Goal: Feedback & Contribution: Leave review/rating

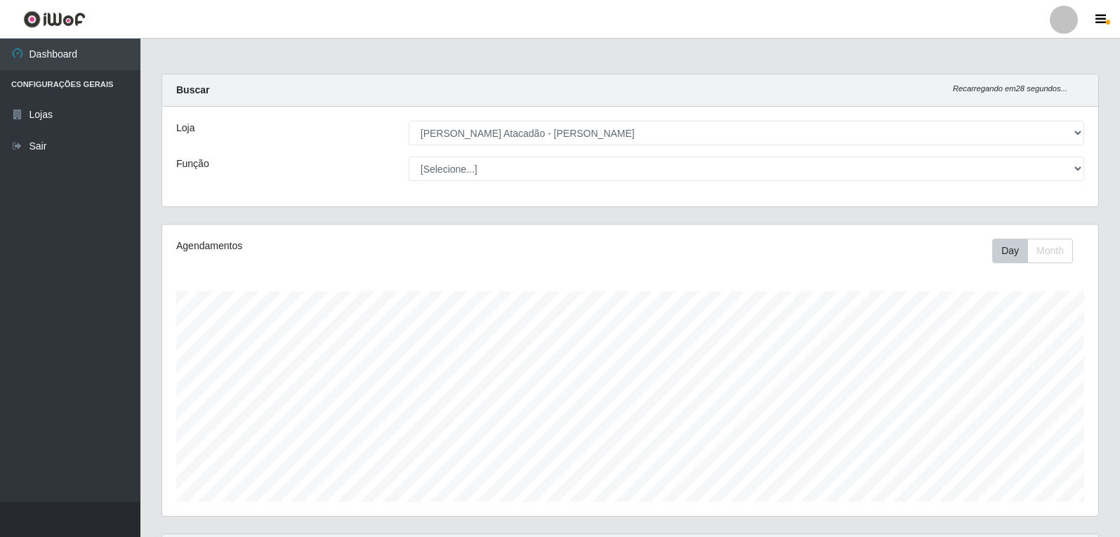
select select "523"
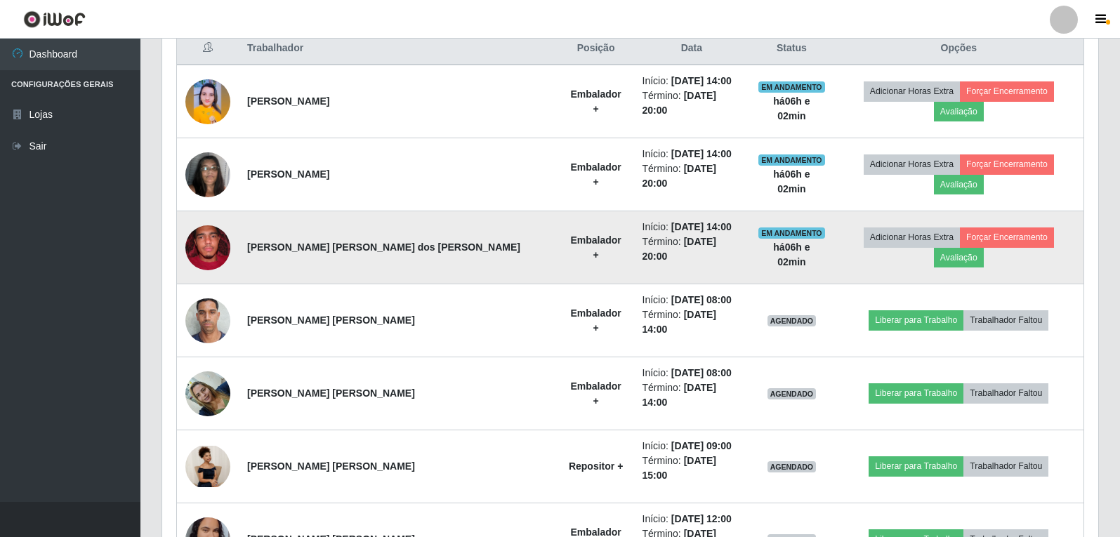
scroll to position [351, 0]
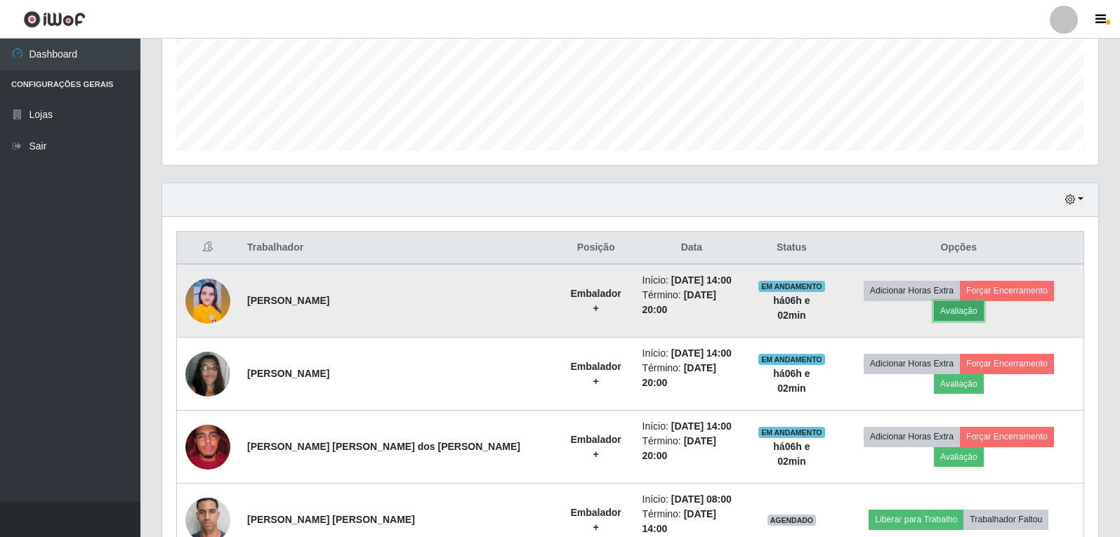
click at [983, 301] on button "Avaliação" at bounding box center [959, 311] width 50 height 20
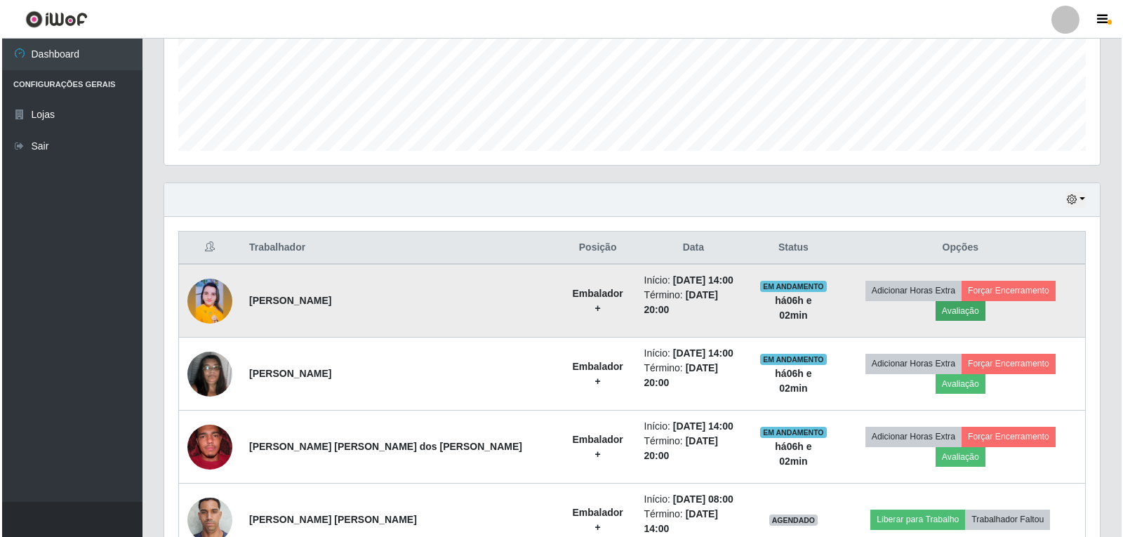
scroll to position [291, 929]
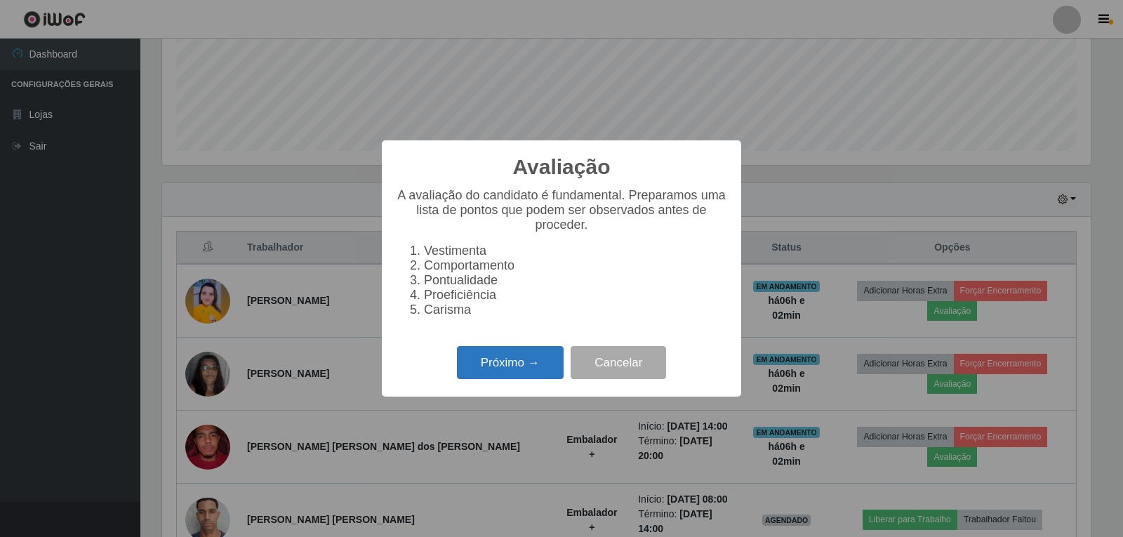
click at [489, 371] on button "Próximo →" at bounding box center [510, 362] width 107 height 33
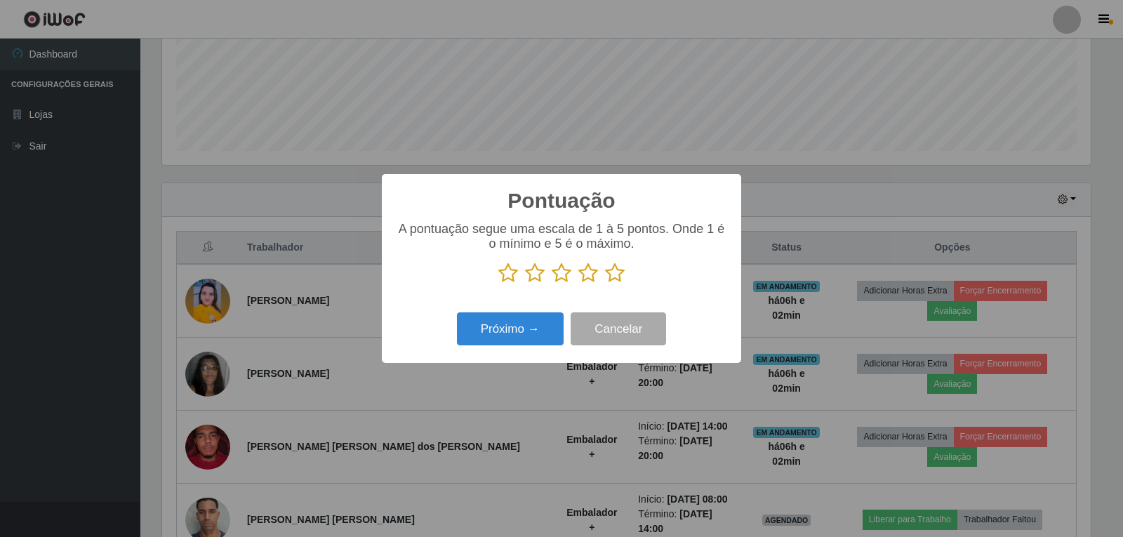
click at [610, 274] on icon at bounding box center [615, 273] width 20 height 21
click at [605, 284] on input "radio" at bounding box center [605, 284] width 0 height 0
click at [519, 336] on button "Próximo →" at bounding box center [510, 328] width 107 height 33
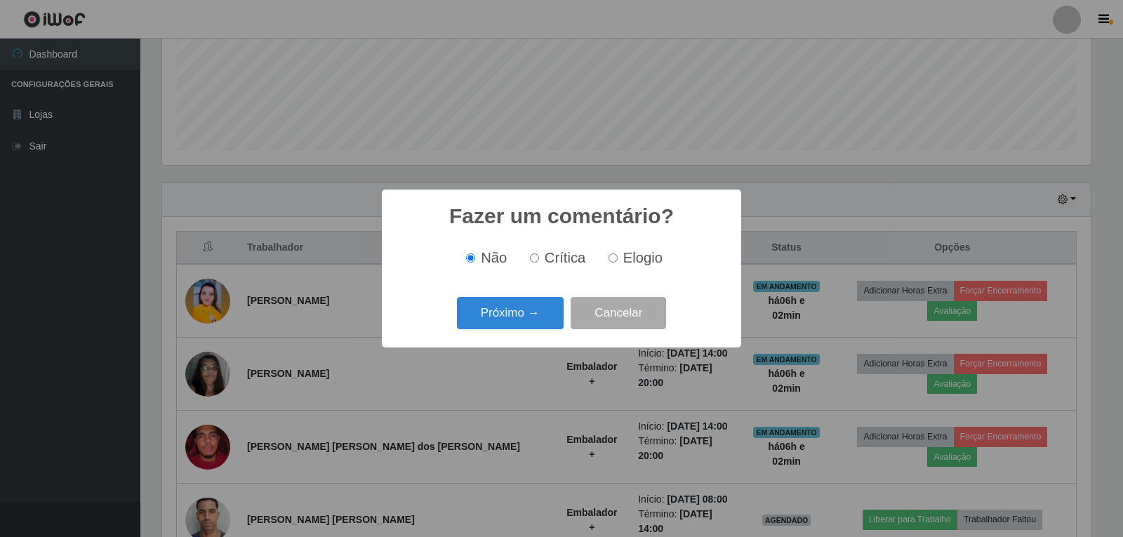
click at [618, 261] on label "Elogio" at bounding box center [633, 258] width 60 height 16
click at [618, 261] on input "Elogio" at bounding box center [613, 257] width 9 height 9
radio input "true"
click at [497, 316] on button "Próximo →" at bounding box center [510, 313] width 107 height 33
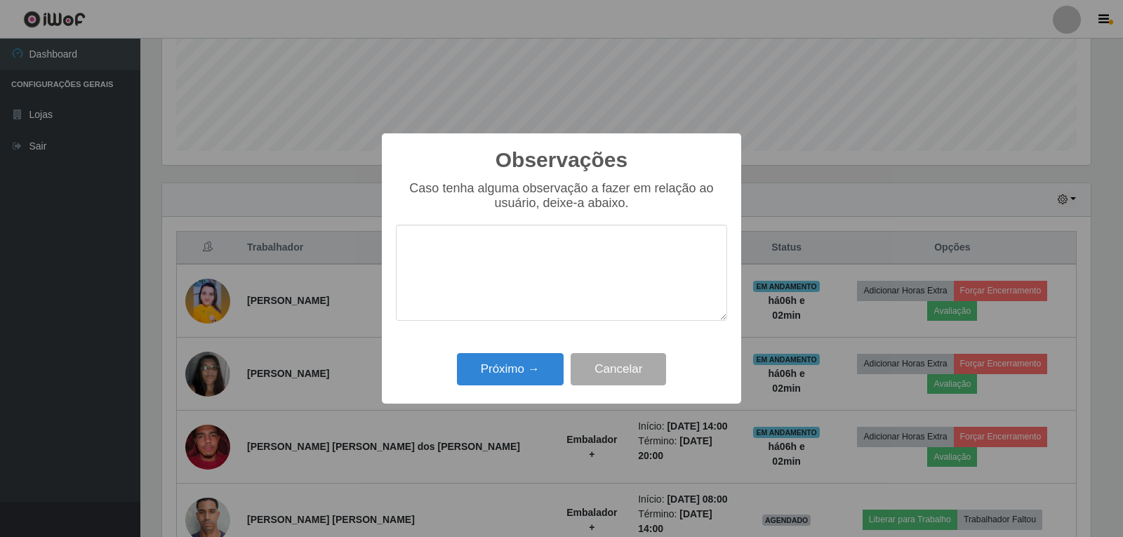
click at [509, 272] on textarea at bounding box center [561, 273] width 331 height 96
type textarea "P"
type textarea "EFICIENTE E PROATIVA"
drag, startPoint x: 510, startPoint y: 344, endPoint x: 502, endPoint y: 360, distance: 17.9
click at [503, 359] on div "Observações × Caso tenha alguma observação a fazer em relação ao usuário, deixe…" at bounding box center [561, 268] width 359 height 270
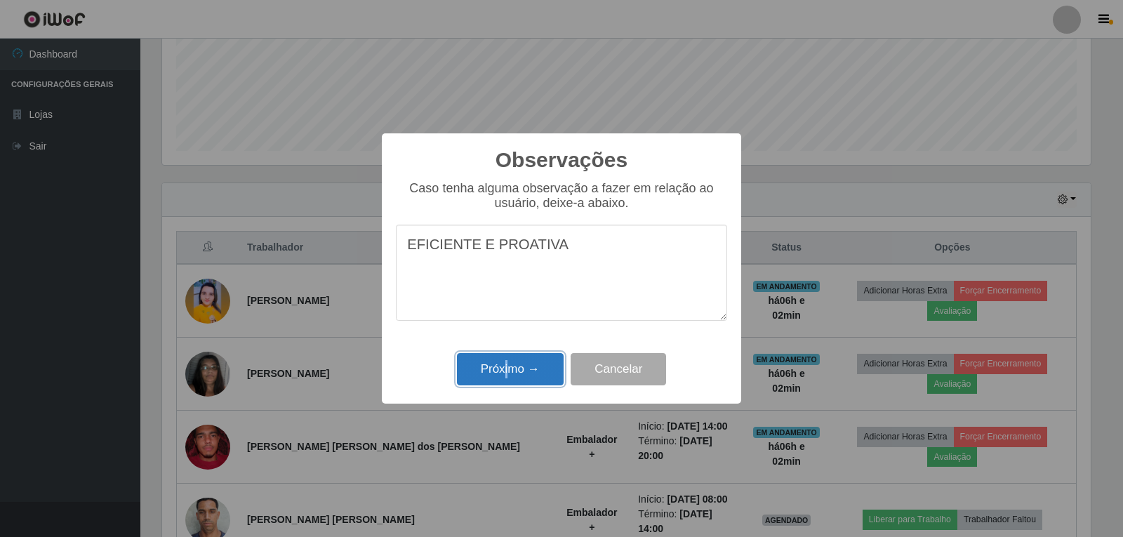
click at [501, 364] on button "Próximo →" at bounding box center [510, 369] width 107 height 33
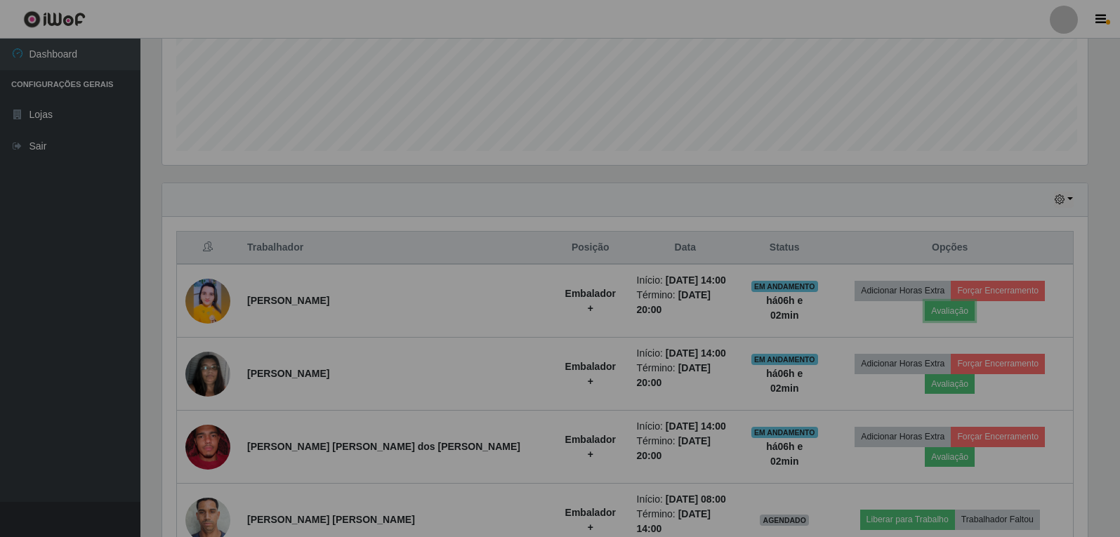
scroll to position [291, 936]
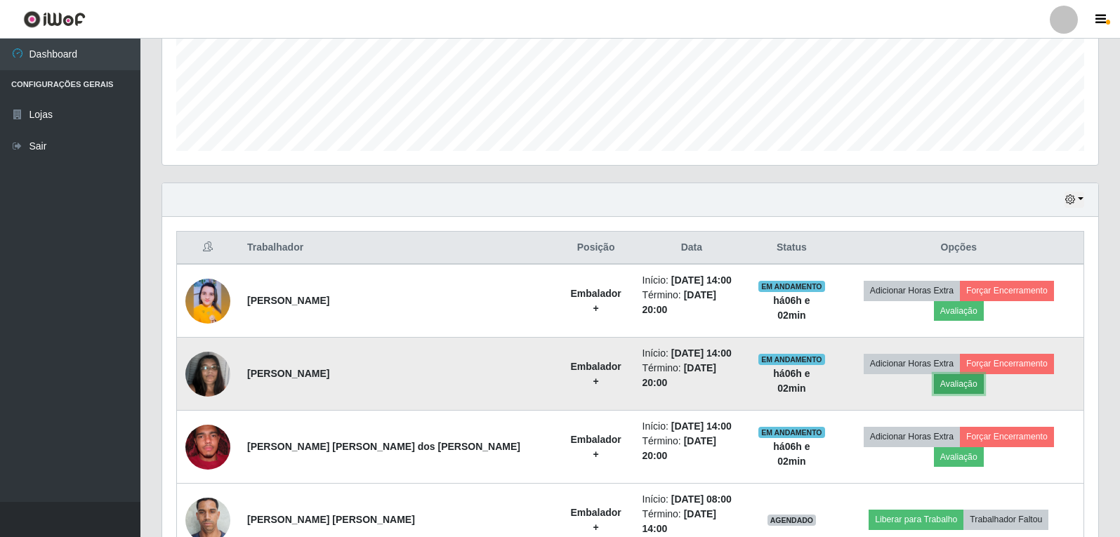
click at [983, 374] on button "Avaliação" at bounding box center [959, 384] width 50 height 20
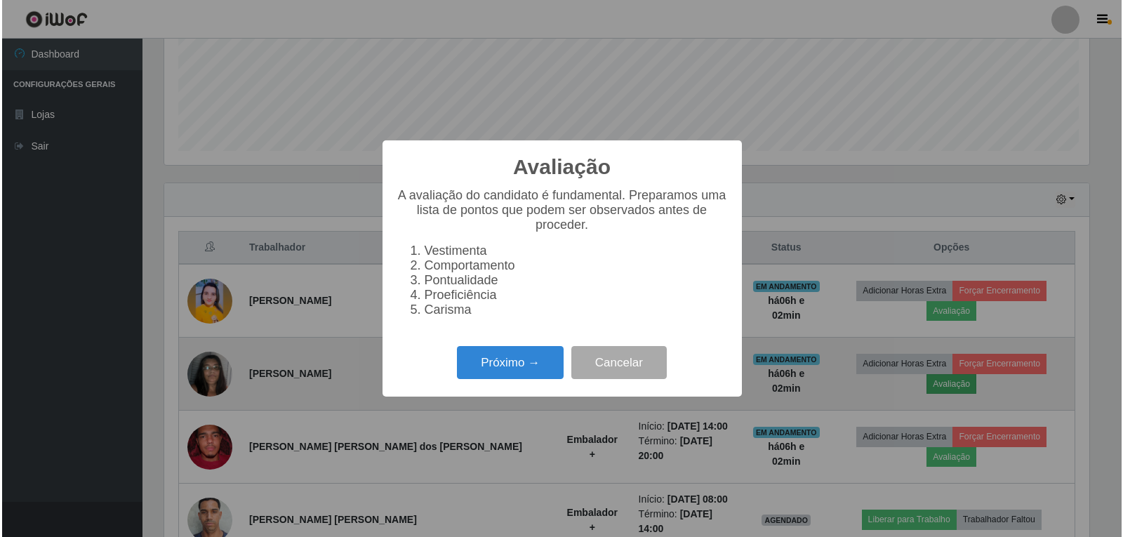
scroll to position [291, 929]
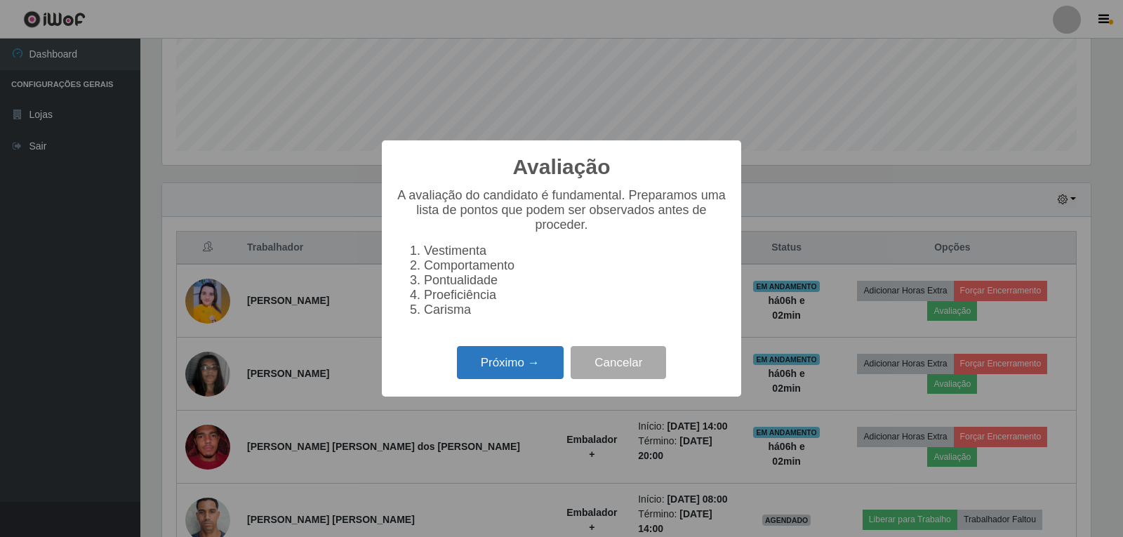
click at [479, 364] on button "Próximo →" at bounding box center [510, 362] width 107 height 33
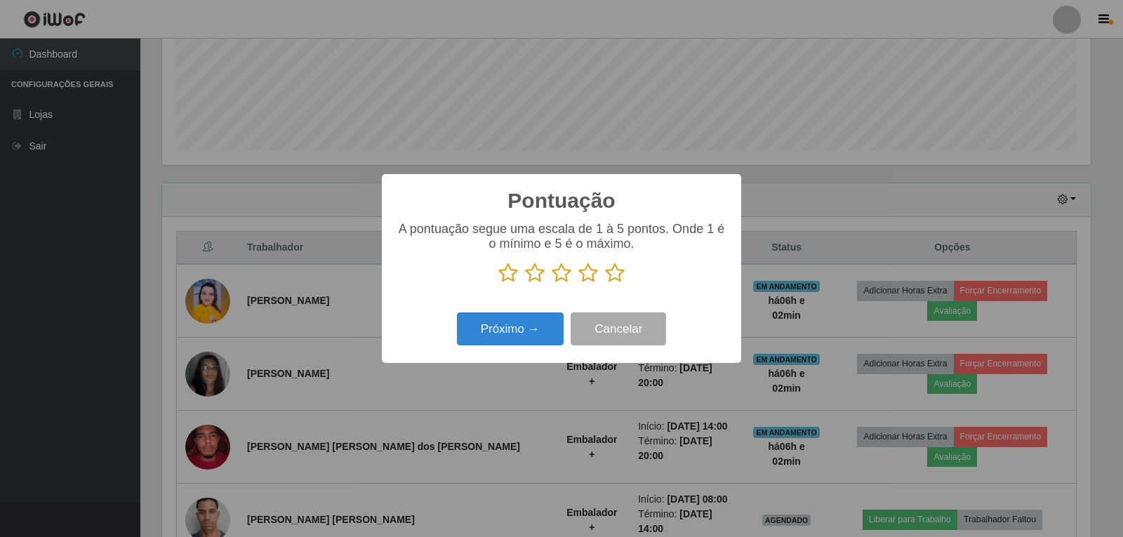
scroll to position [701599, 700962]
click at [614, 272] on icon at bounding box center [615, 273] width 20 height 21
click at [605, 284] on input "radio" at bounding box center [605, 284] width 0 height 0
click at [526, 336] on button "Próximo →" at bounding box center [510, 328] width 107 height 33
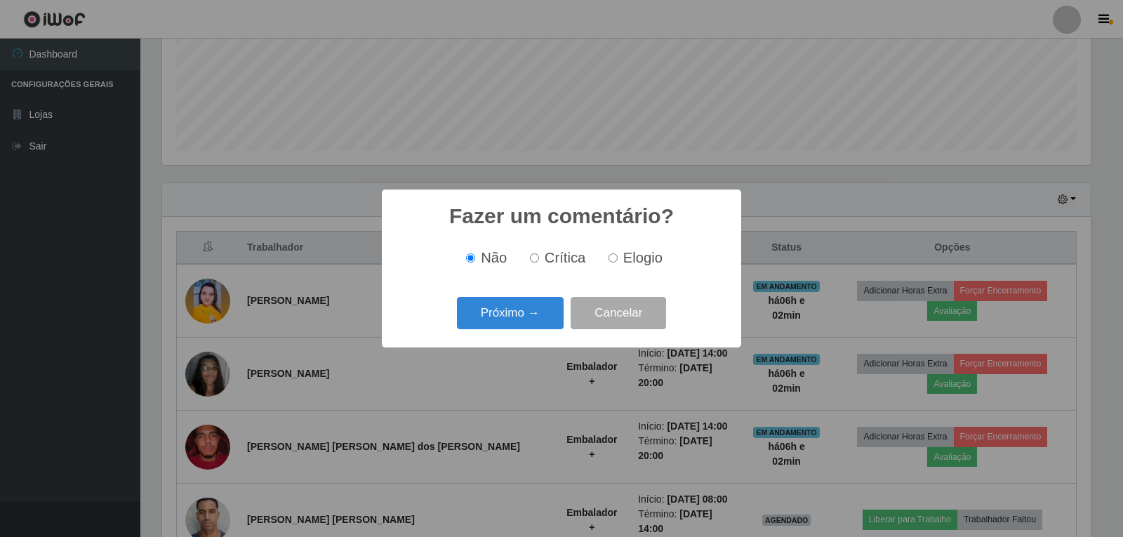
click at [614, 262] on input "Elogio" at bounding box center [613, 257] width 9 height 9
radio input "true"
click at [540, 314] on button "Próximo →" at bounding box center [510, 313] width 107 height 33
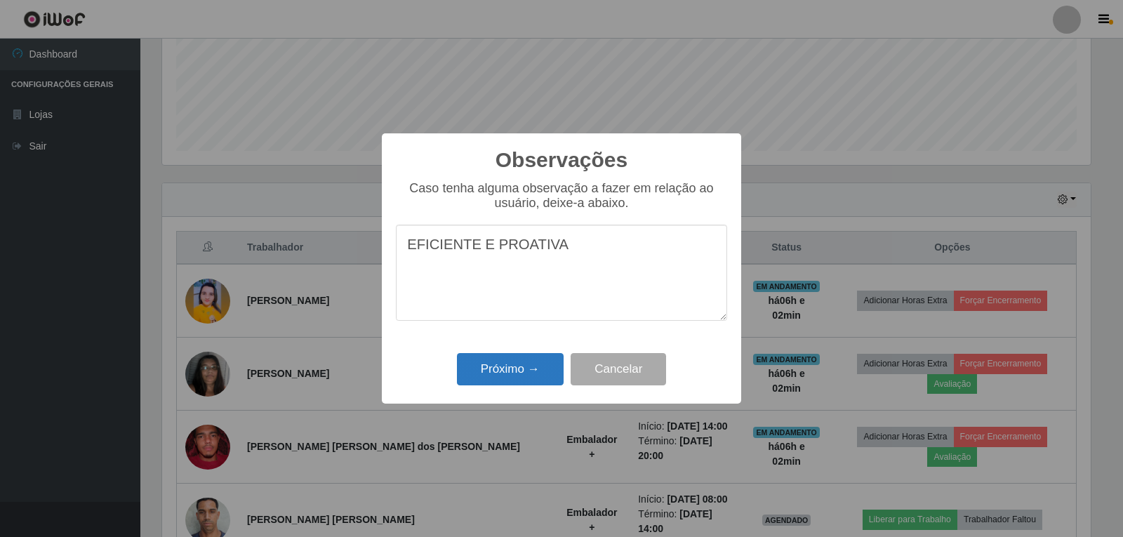
type textarea "EFICIENTE E PROATIVA"
click at [535, 371] on button "Próximo →" at bounding box center [510, 369] width 107 height 33
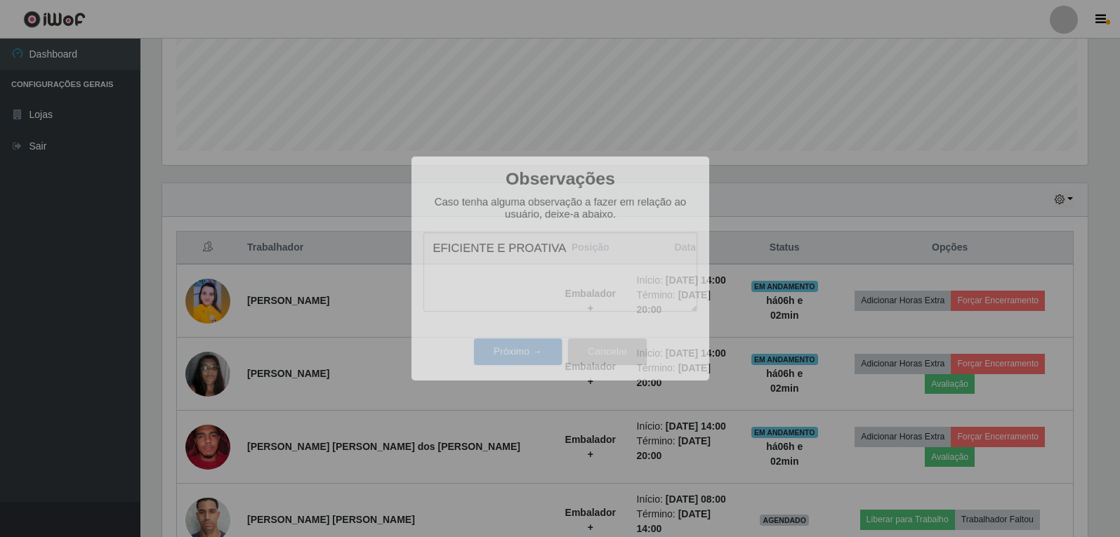
scroll to position [291, 936]
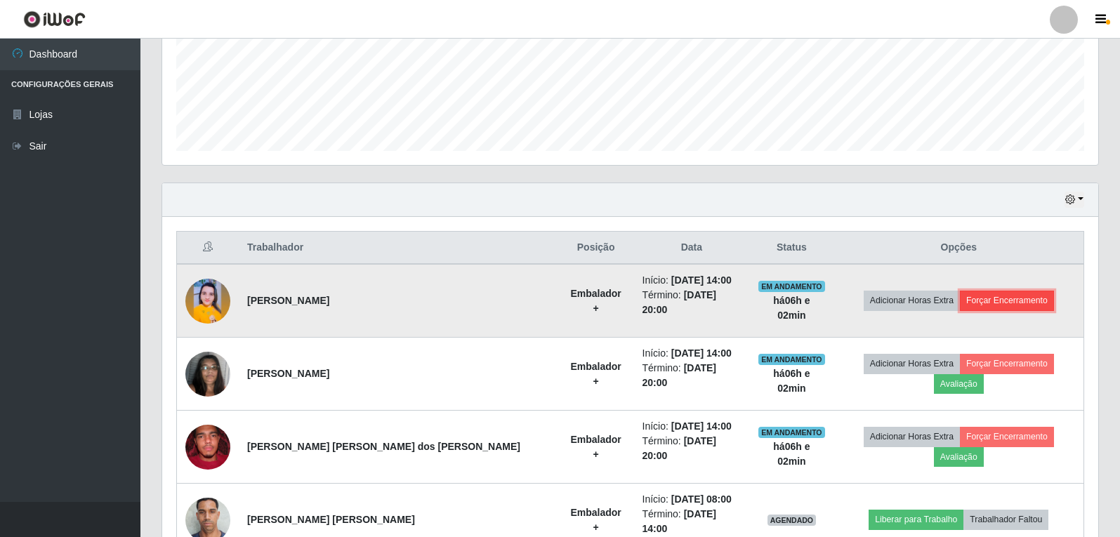
click at [970, 299] on button "Forçar Encerramento" at bounding box center [1006, 301] width 94 height 20
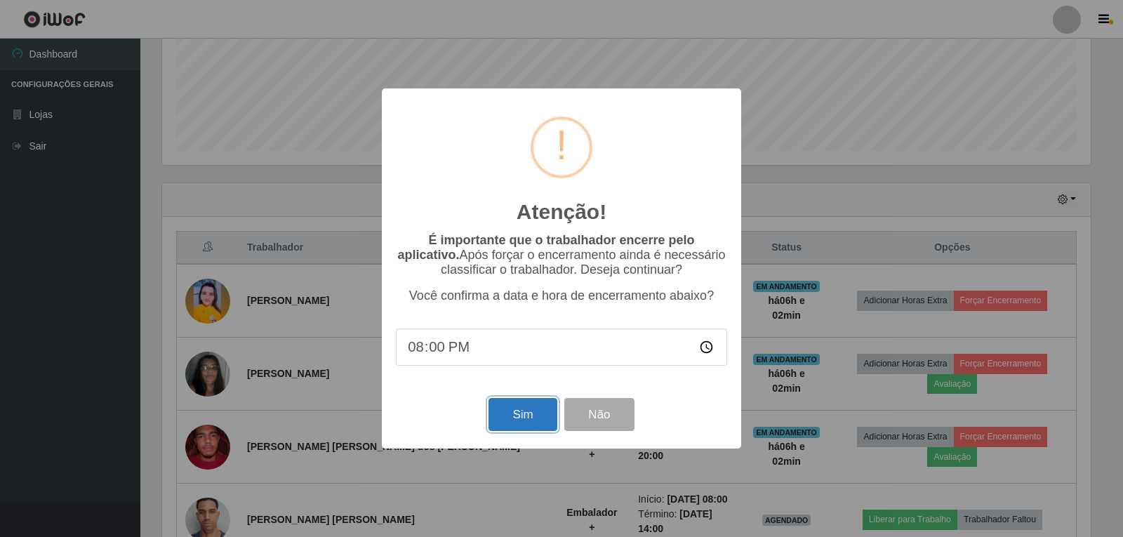
click at [532, 420] on button "Sim" at bounding box center [523, 414] width 68 height 33
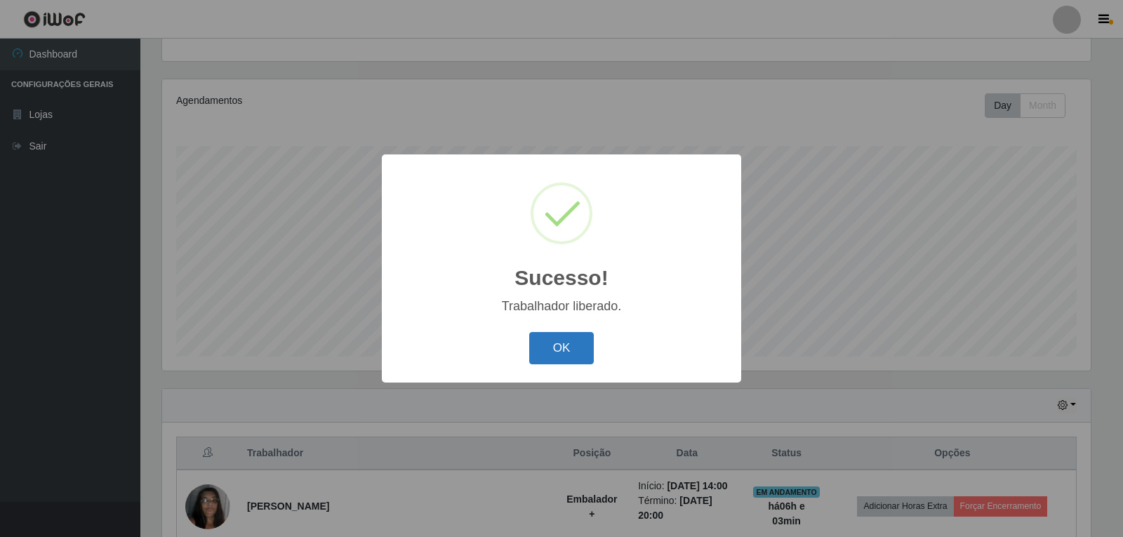
click at [580, 351] on button "OK" at bounding box center [561, 348] width 65 height 33
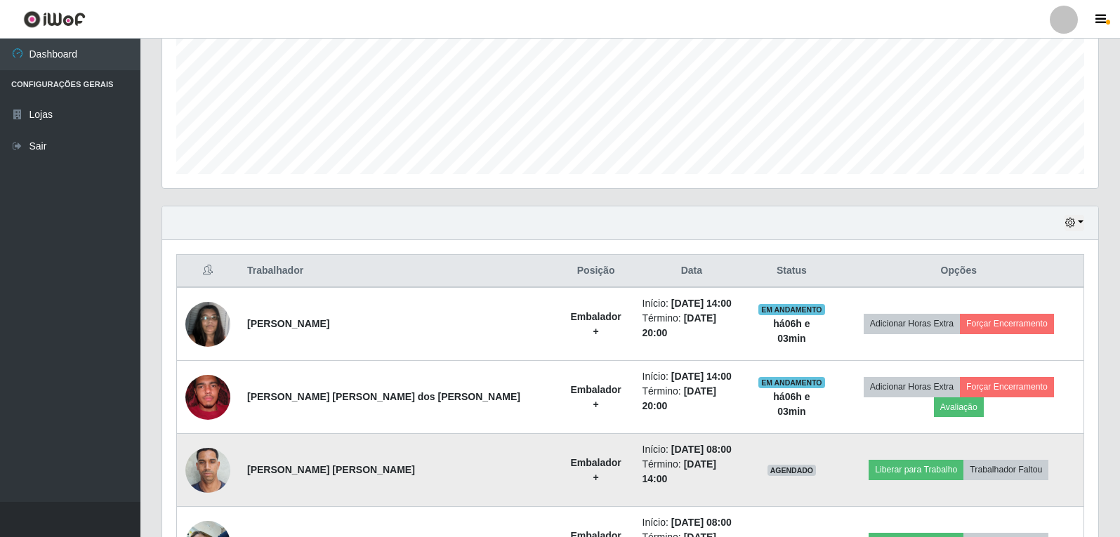
scroll to position [356, 0]
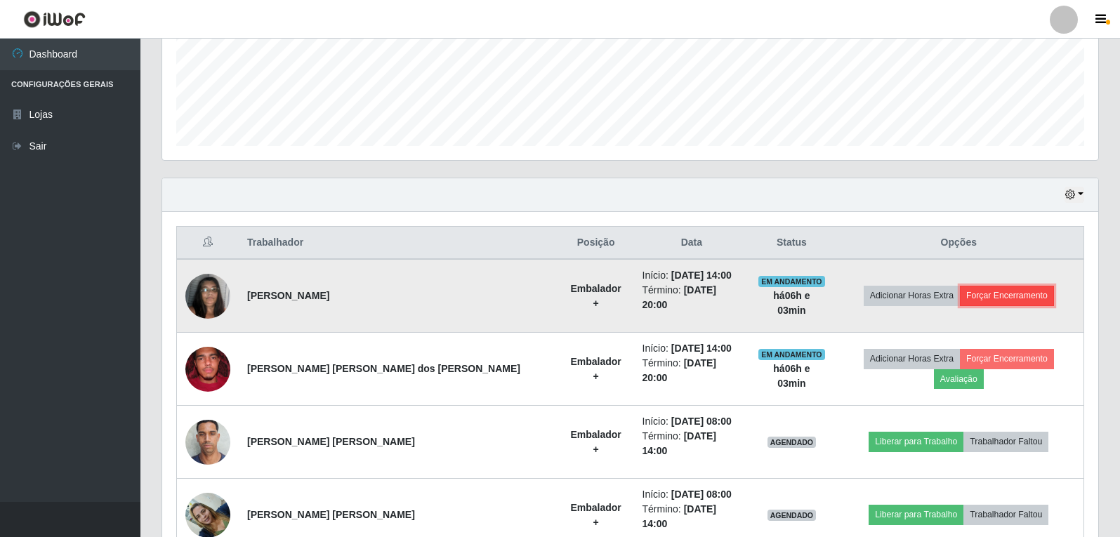
click at [984, 298] on button "Forçar Encerramento" at bounding box center [1006, 296] width 94 height 20
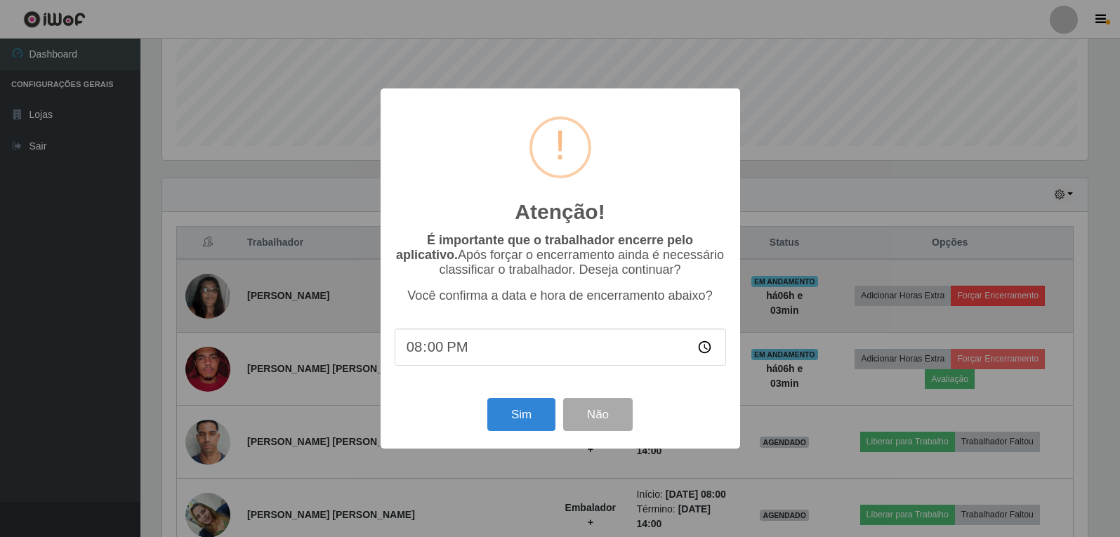
scroll to position [291, 929]
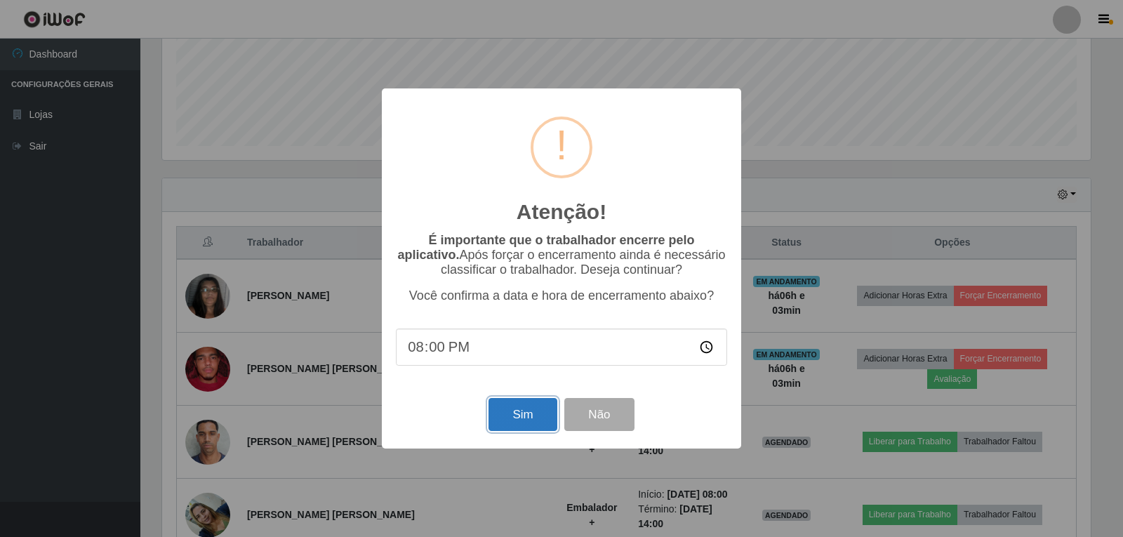
click at [527, 424] on button "Sim" at bounding box center [523, 414] width 68 height 33
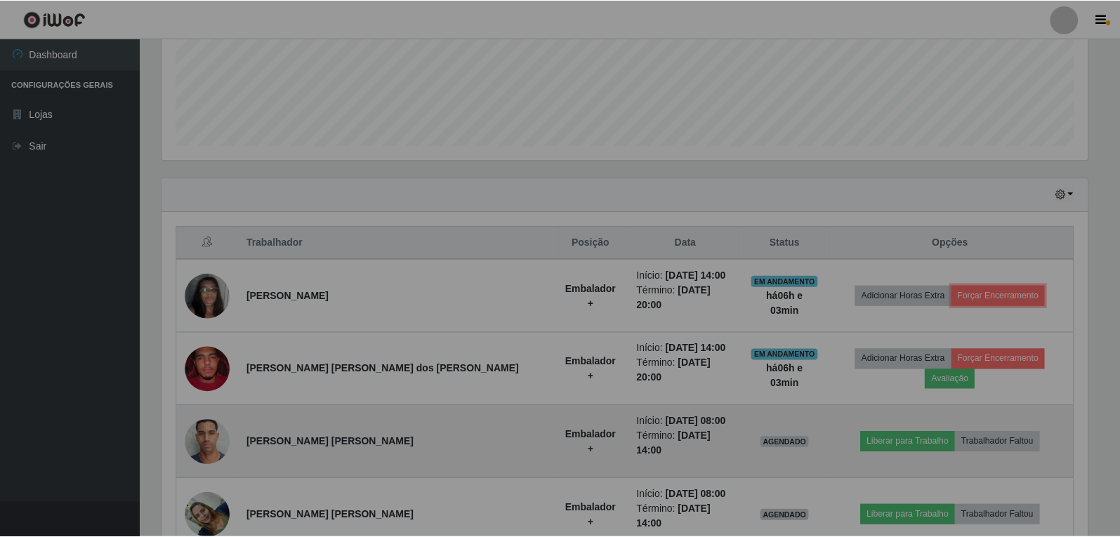
scroll to position [0, 0]
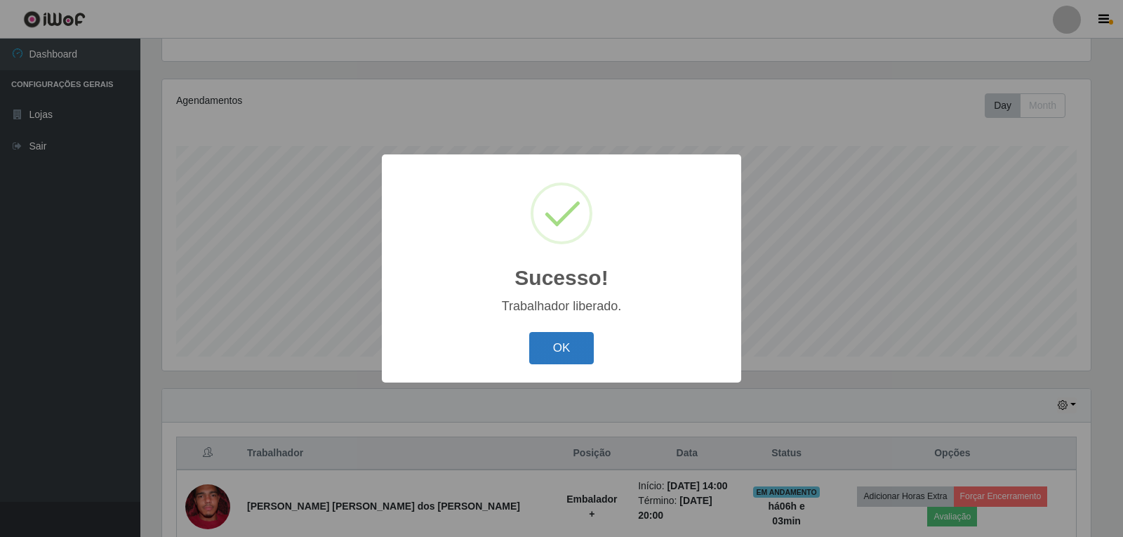
click at [572, 349] on button "OK" at bounding box center [561, 348] width 65 height 33
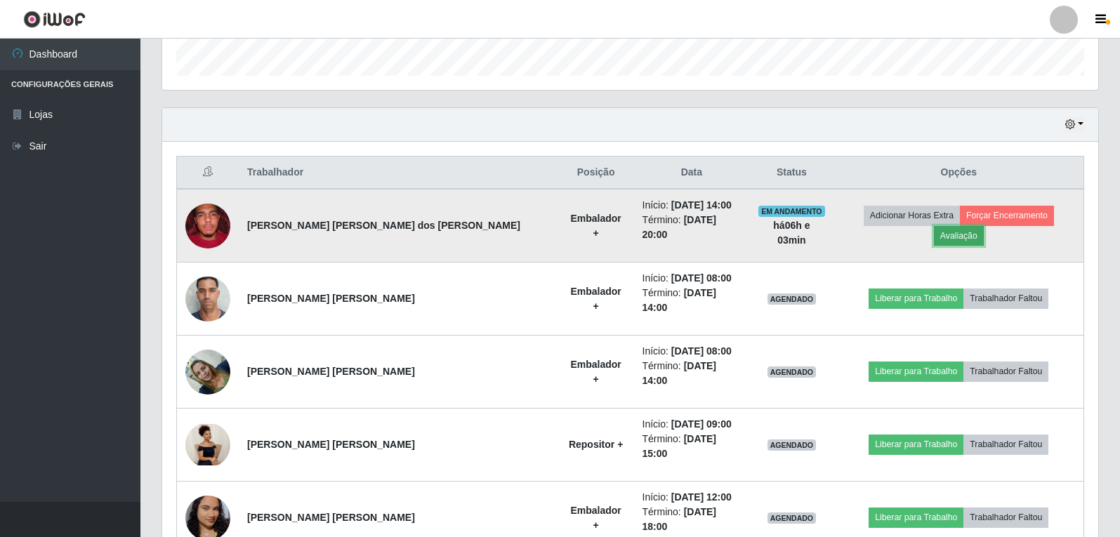
click at [983, 226] on button "Avaliação" at bounding box center [959, 236] width 50 height 20
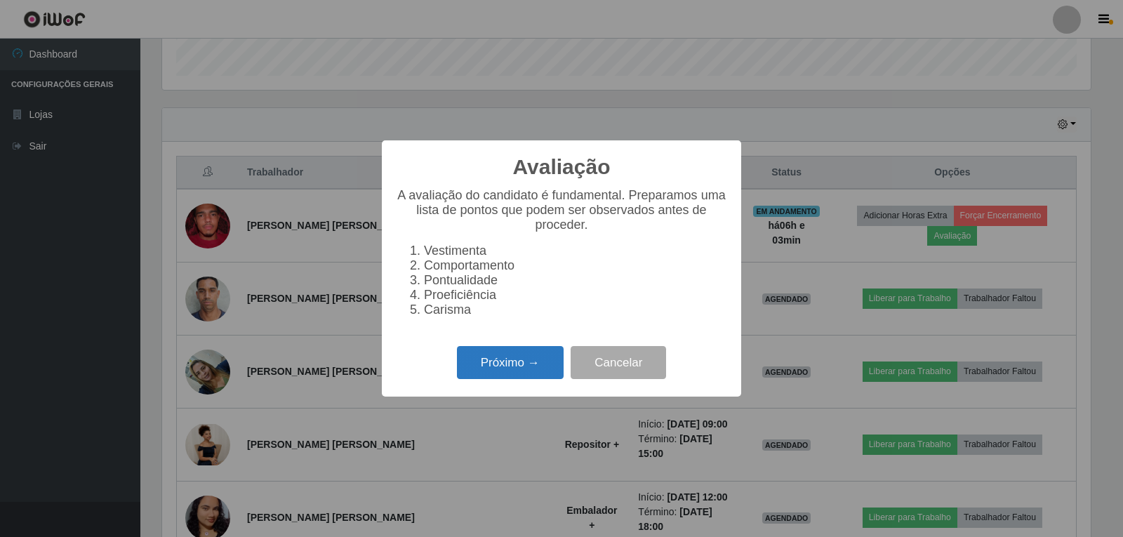
click at [519, 365] on button "Próximo →" at bounding box center [510, 362] width 107 height 33
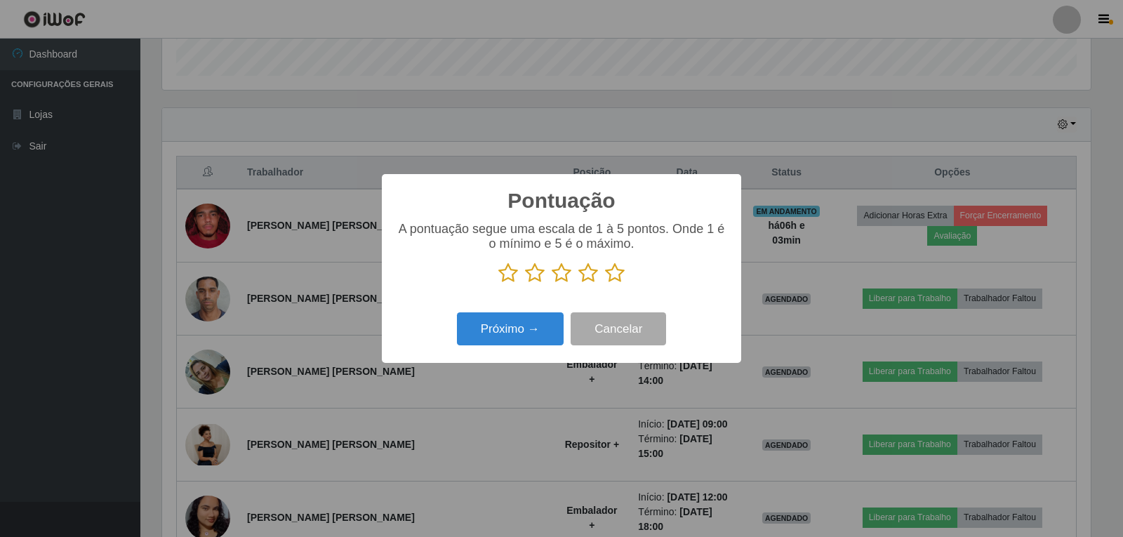
drag, startPoint x: 618, startPoint y: 274, endPoint x: 598, endPoint y: 286, distance: 23.6
click at [618, 274] on icon at bounding box center [615, 273] width 20 height 21
click at [605, 284] on input "radio" at bounding box center [605, 284] width 0 height 0
click at [514, 324] on button "Próximo →" at bounding box center [510, 328] width 107 height 33
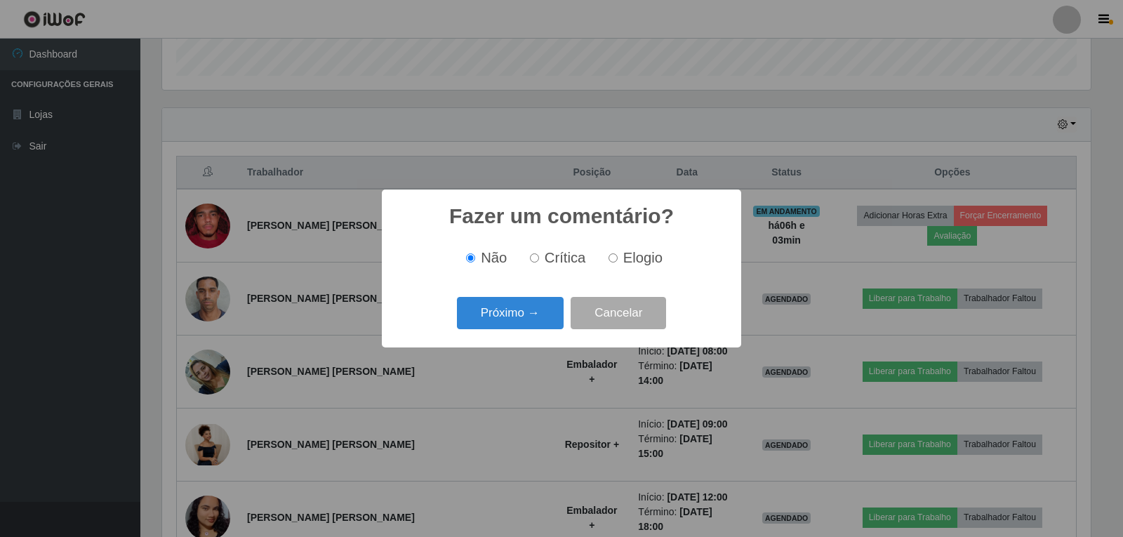
click at [616, 258] on input "Elogio" at bounding box center [613, 257] width 9 height 9
radio input "true"
click at [505, 312] on button "Próximo →" at bounding box center [510, 313] width 107 height 33
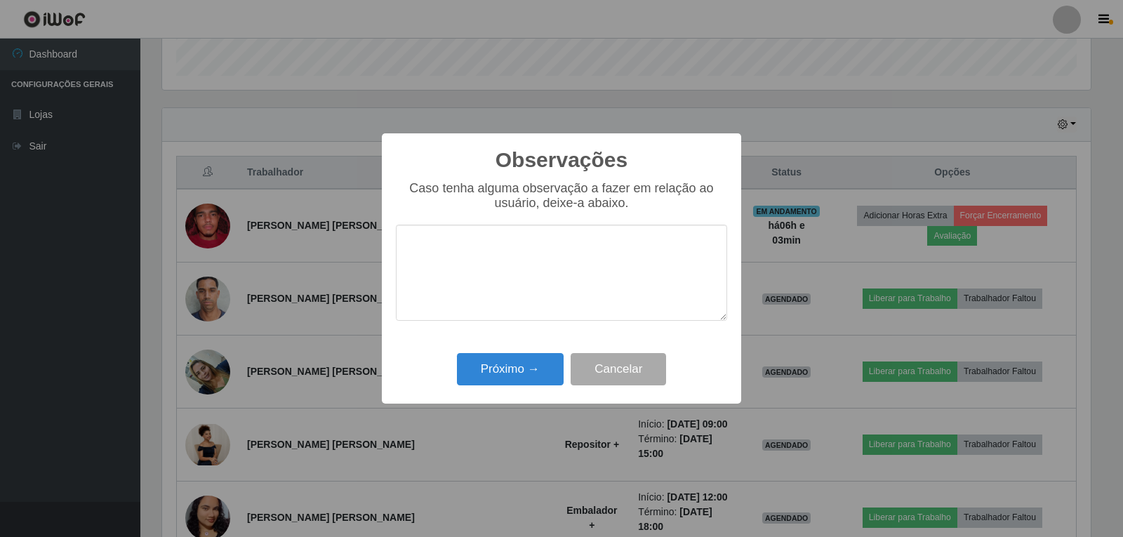
click at [500, 246] on textarea at bounding box center [561, 273] width 331 height 96
type textarea "PROEFICIENTE"
click at [515, 371] on button "Próximo →" at bounding box center [510, 369] width 107 height 33
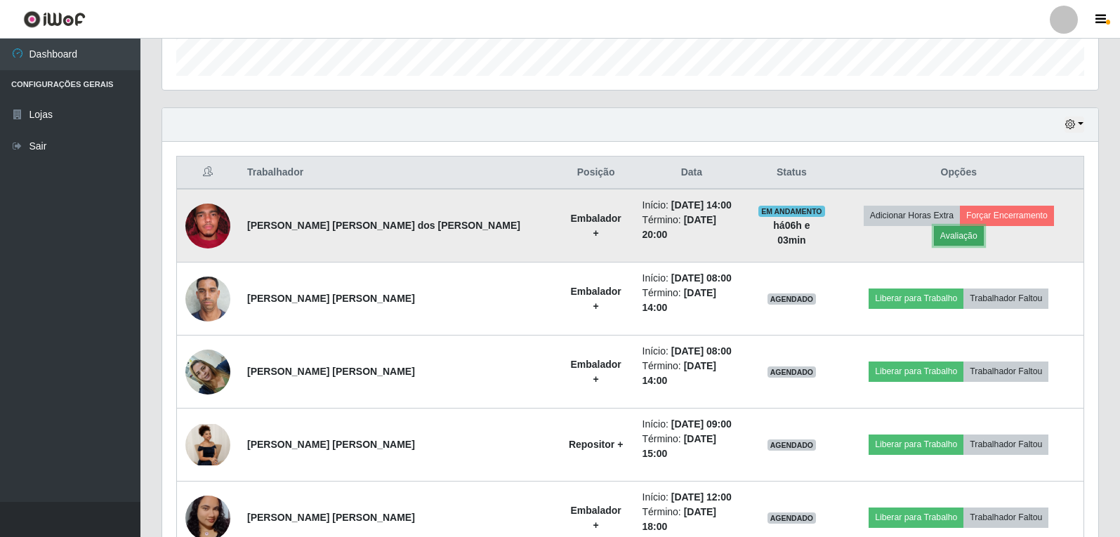
click at [983, 226] on button "Avaliação" at bounding box center [959, 236] width 50 height 20
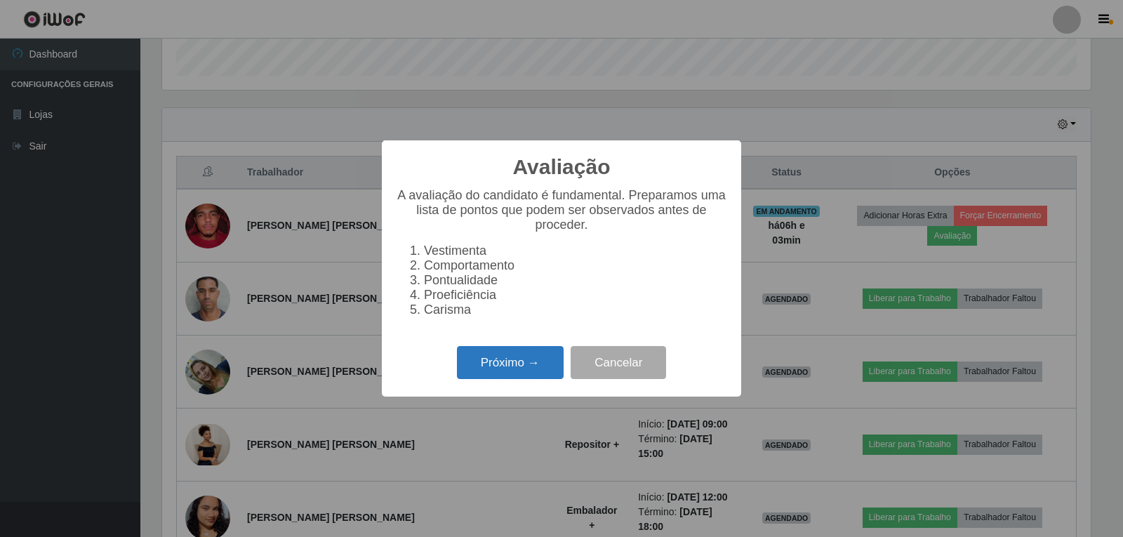
click at [526, 361] on button "Próximo →" at bounding box center [510, 362] width 107 height 33
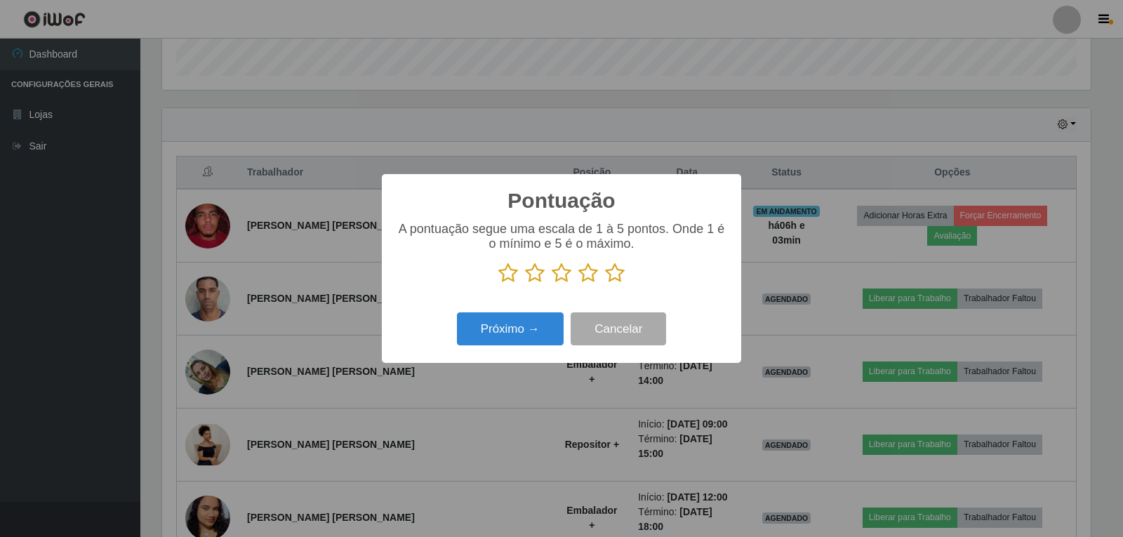
click at [611, 277] on icon at bounding box center [615, 273] width 20 height 21
click at [605, 284] on input "radio" at bounding box center [605, 284] width 0 height 0
click at [540, 336] on button "Próximo →" at bounding box center [510, 328] width 107 height 33
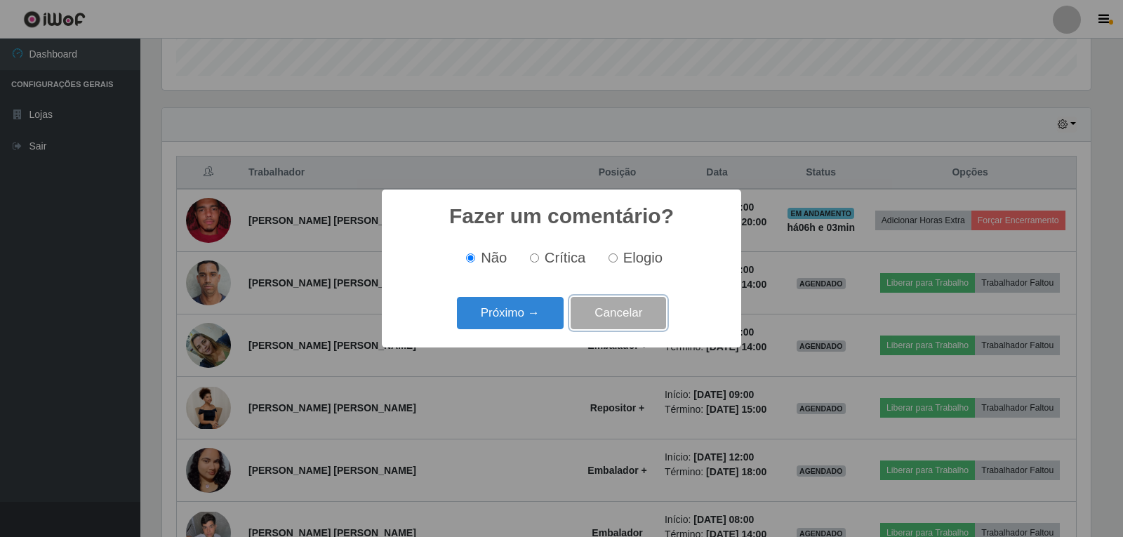
drag, startPoint x: 635, startPoint y: 323, endPoint x: 655, endPoint y: 308, distance: 24.6
click at [635, 322] on button "Cancelar" at bounding box center [618, 313] width 95 height 33
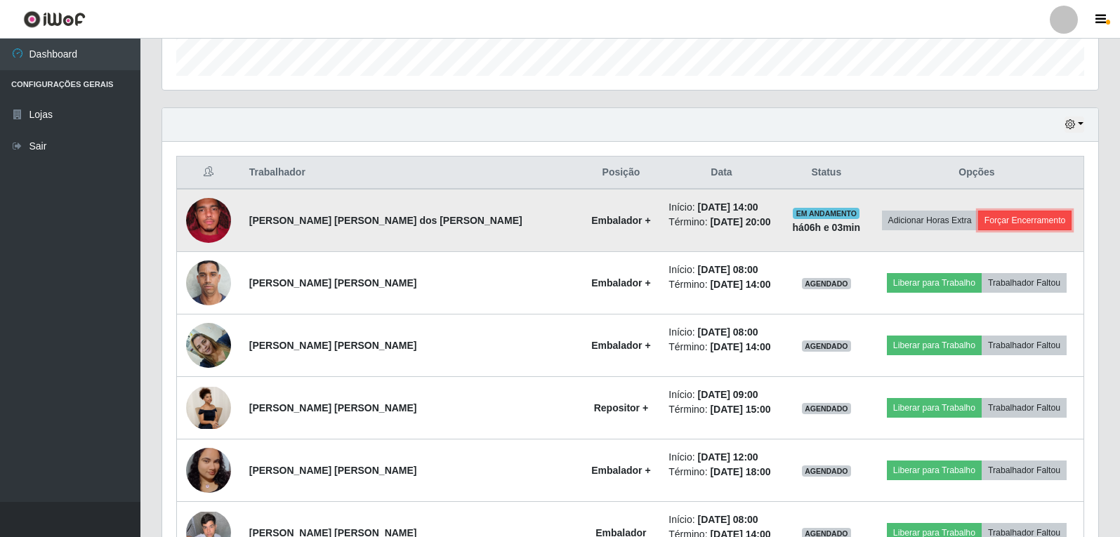
click at [987, 223] on button "Forçar Encerramento" at bounding box center [1025, 221] width 94 height 20
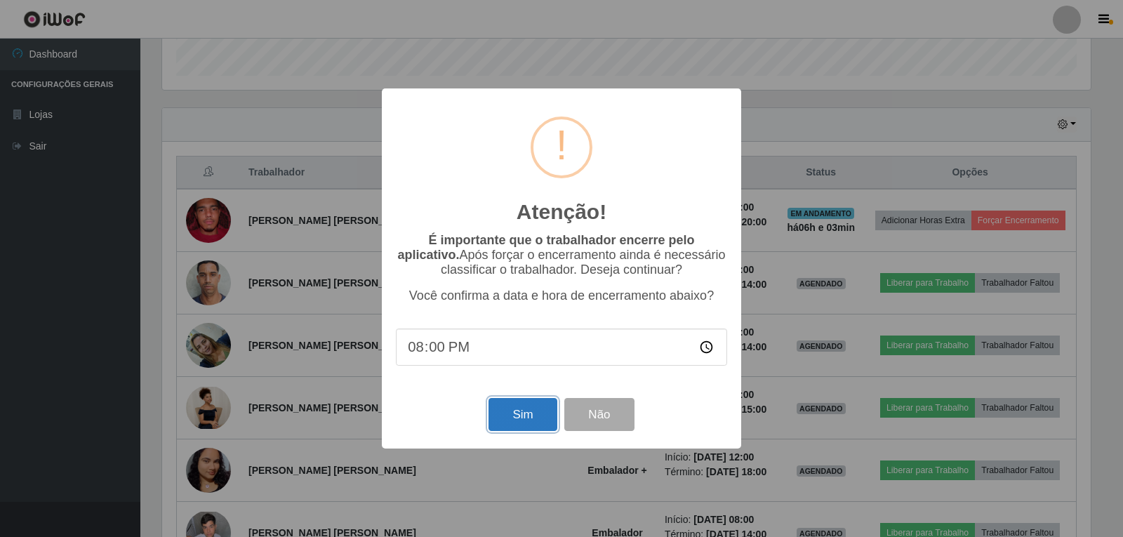
click at [530, 423] on button "Sim" at bounding box center [523, 414] width 68 height 33
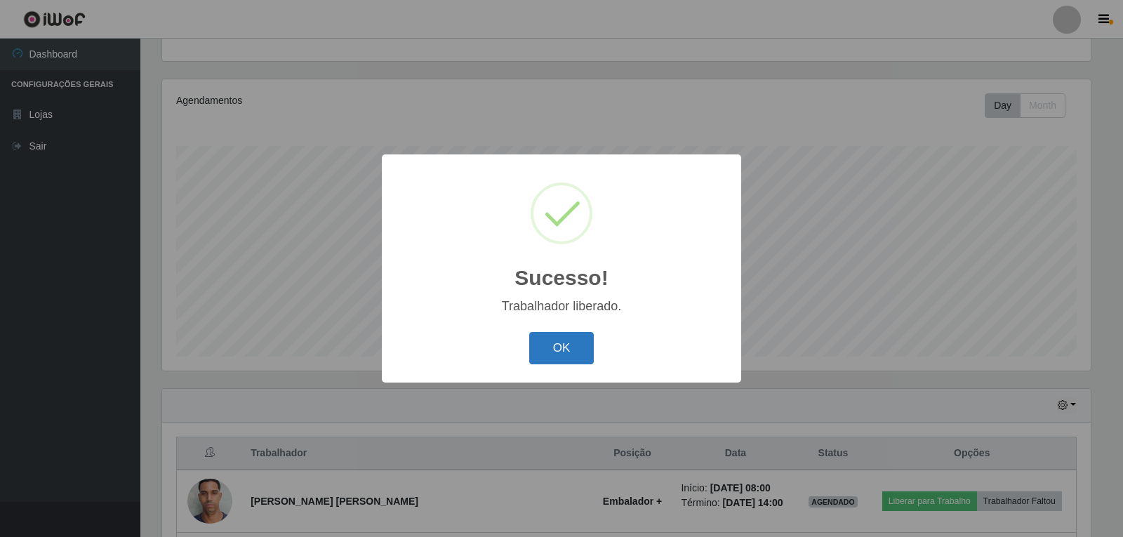
click at [551, 345] on button "OK" at bounding box center [561, 348] width 65 height 33
